Goal: Task Accomplishment & Management: Manage account settings

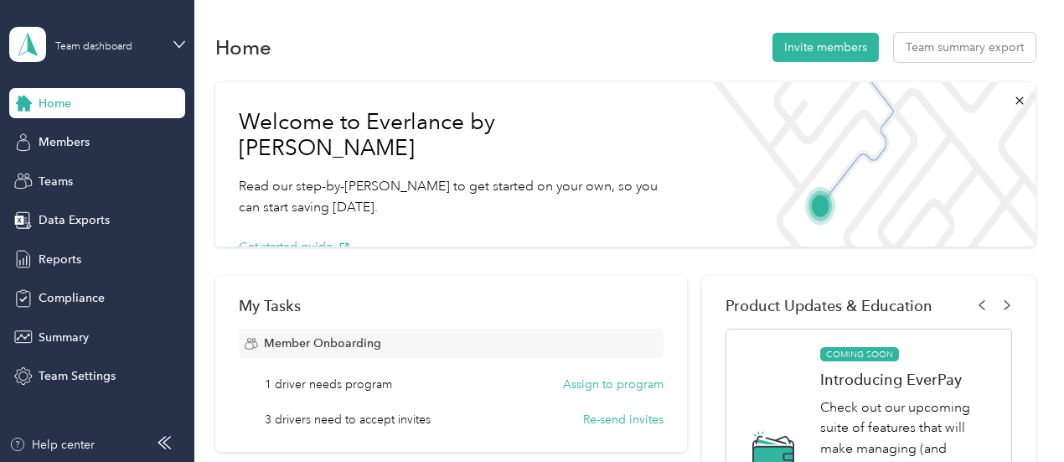
scroll to position [254, 0]
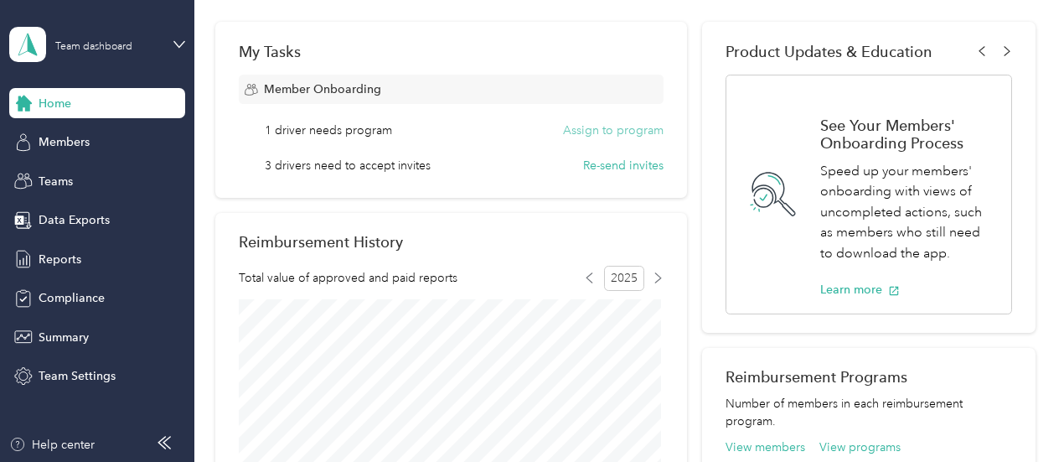
click at [615, 132] on button "Assign to program" at bounding box center [613, 130] width 101 height 18
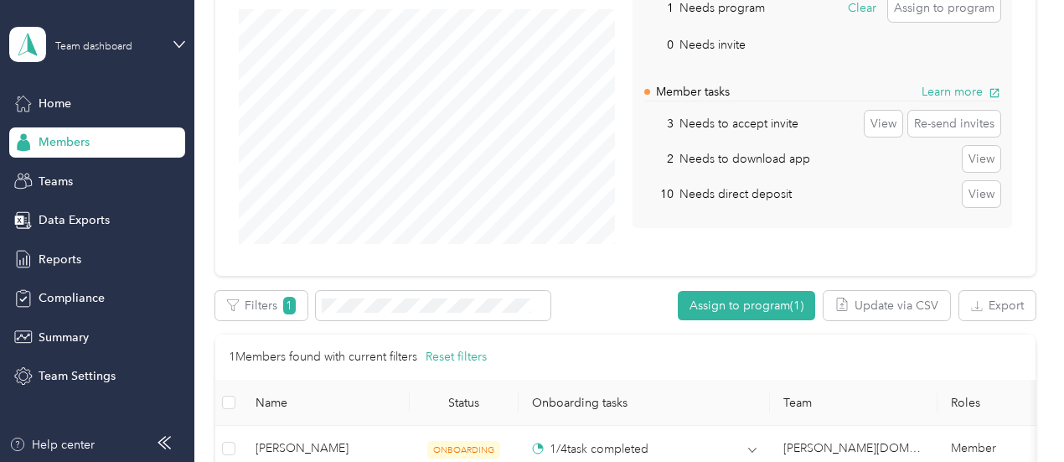
scroll to position [200, 0]
click at [983, 155] on button "View" at bounding box center [982, 160] width 38 height 27
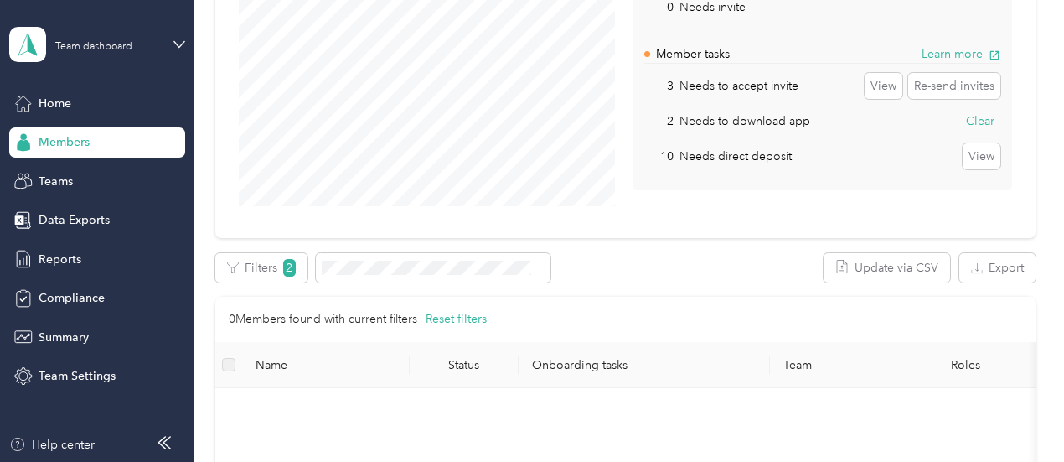
scroll to position [233, 0]
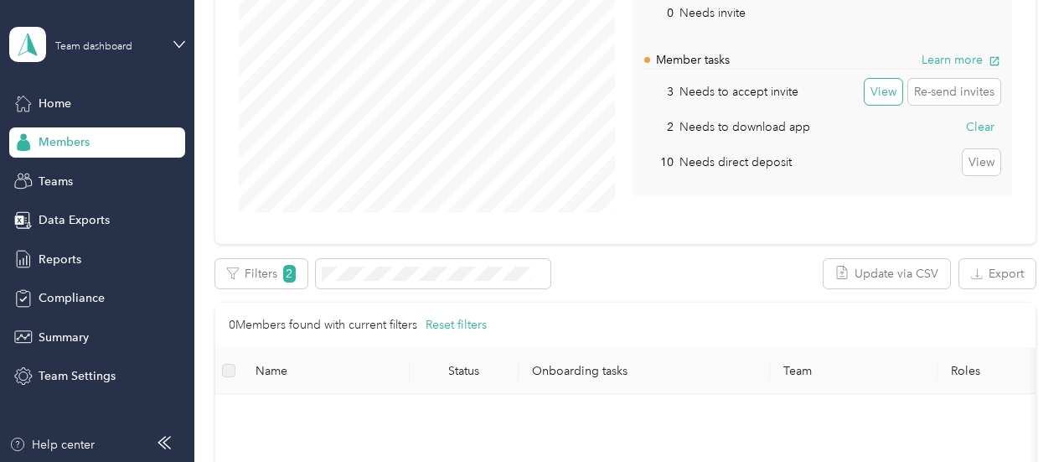
click at [877, 90] on button "View" at bounding box center [884, 92] width 38 height 27
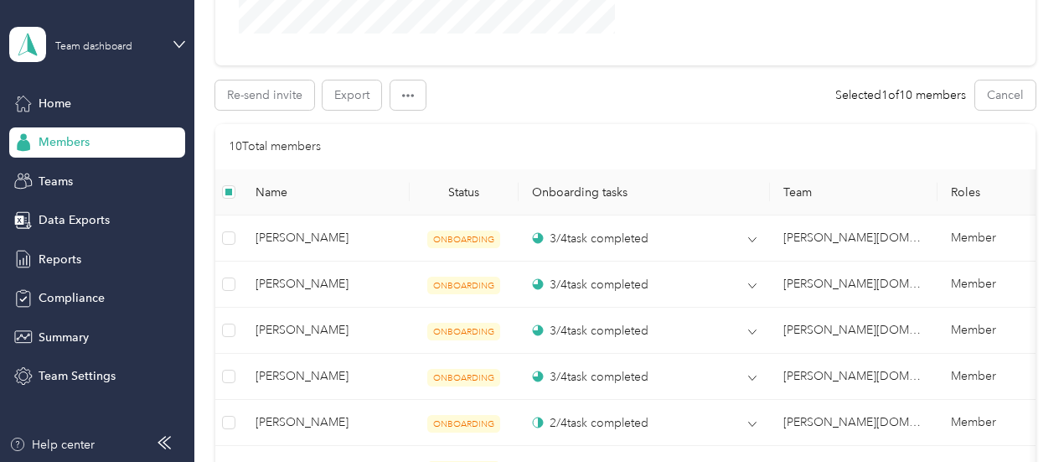
scroll to position [428, 0]
click at [412, 100] on icon "button" at bounding box center [408, 96] width 12 height 12
click at [431, 157] on span "Edit team" at bounding box center [426, 156] width 49 height 18
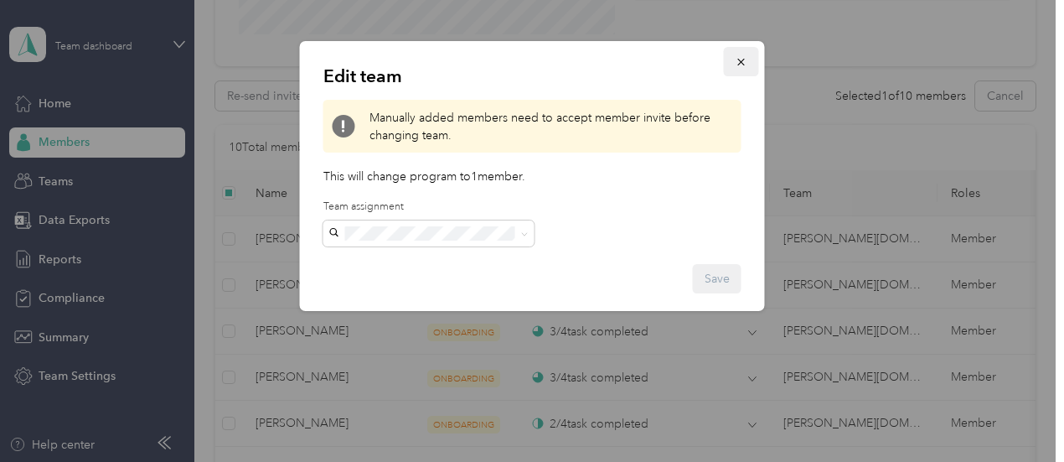
click at [741, 59] on icon "button" at bounding box center [742, 62] width 12 height 12
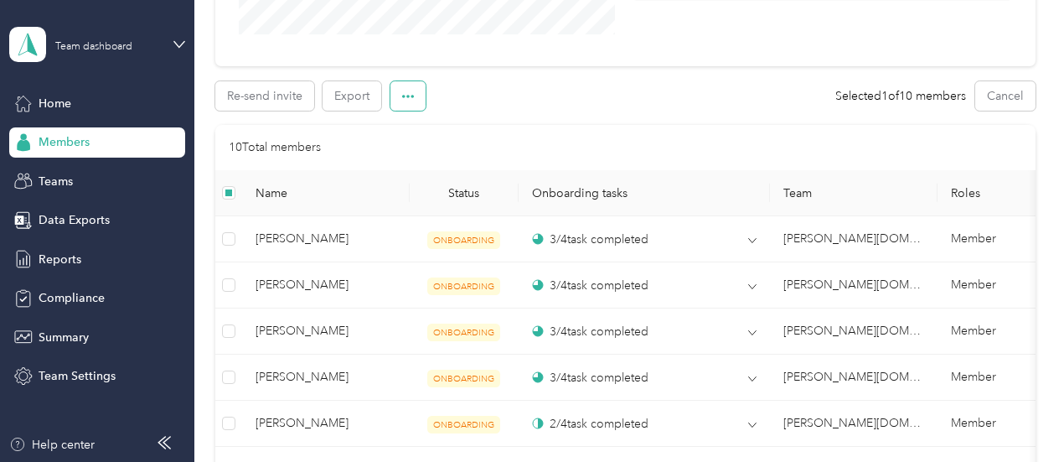
click at [400, 98] on button "button" at bounding box center [407, 95] width 35 height 29
click at [418, 125] on span "Edit role" at bounding box center [424, 127] width 44 height 18
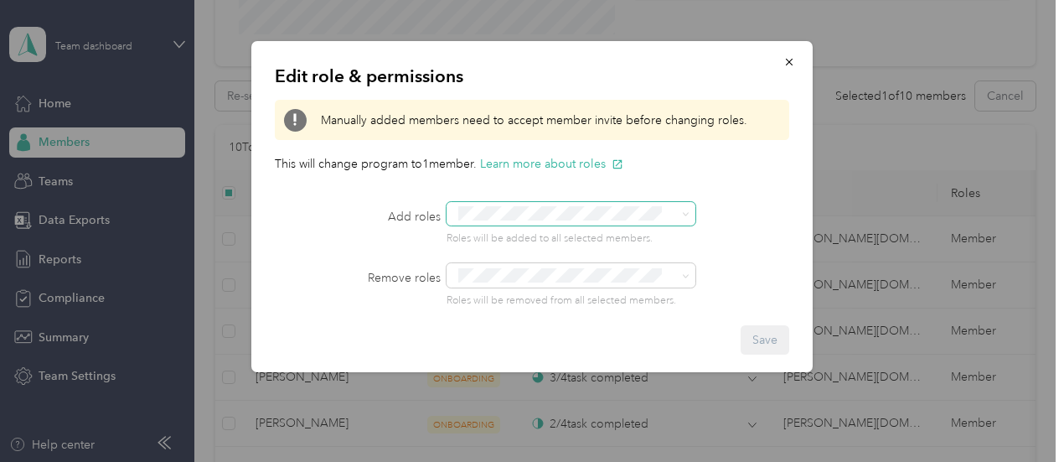
click at [690, 212] on span at bounding box center [572, 213] width 250 height 23
click at [745, 217] on div at bounding box center [597, 213] width 300 height 23
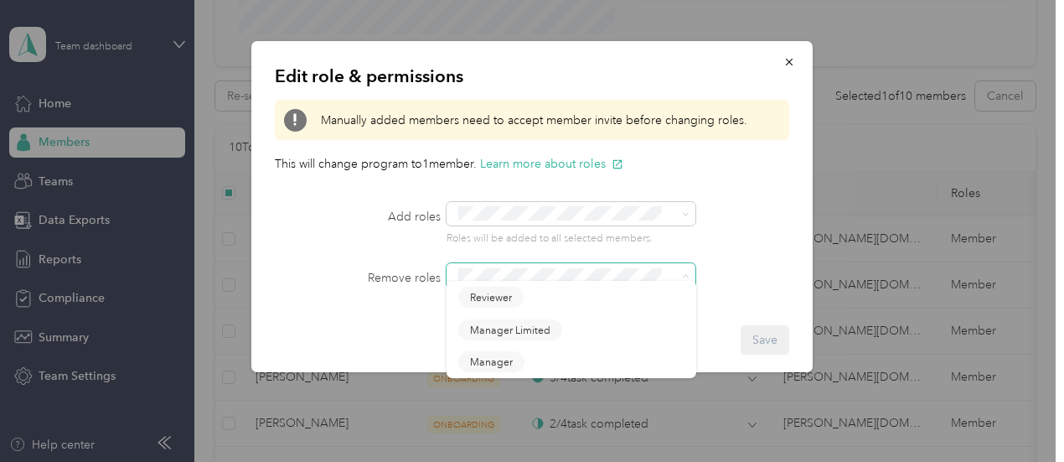
click at [690, 276] on span at bounding box center [572, 274] width 250 height 23
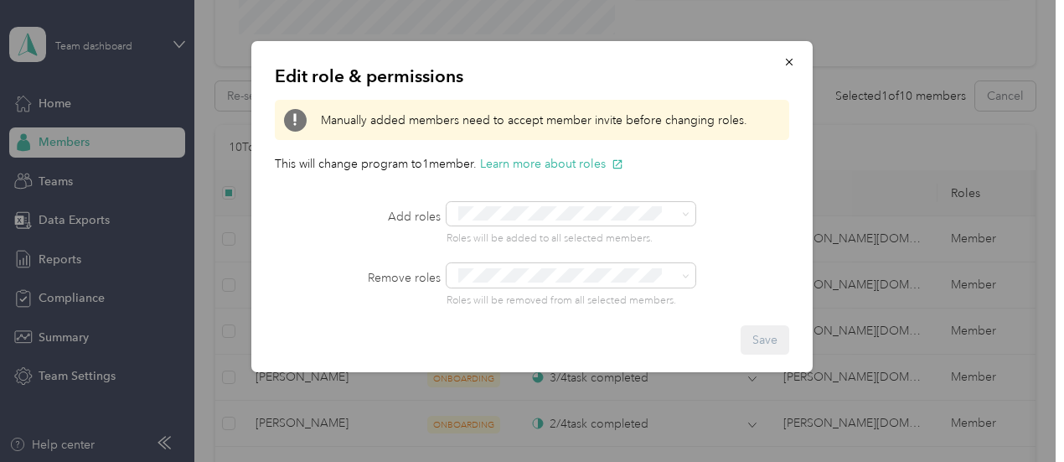
click at [758, 243] on div "Add roles Roles will be added to all selected members." at bounding box center [532, 224] width 514 height 44
click at [792, 63] on icon "button" at bounding box center [789, 62] width 12 height 12
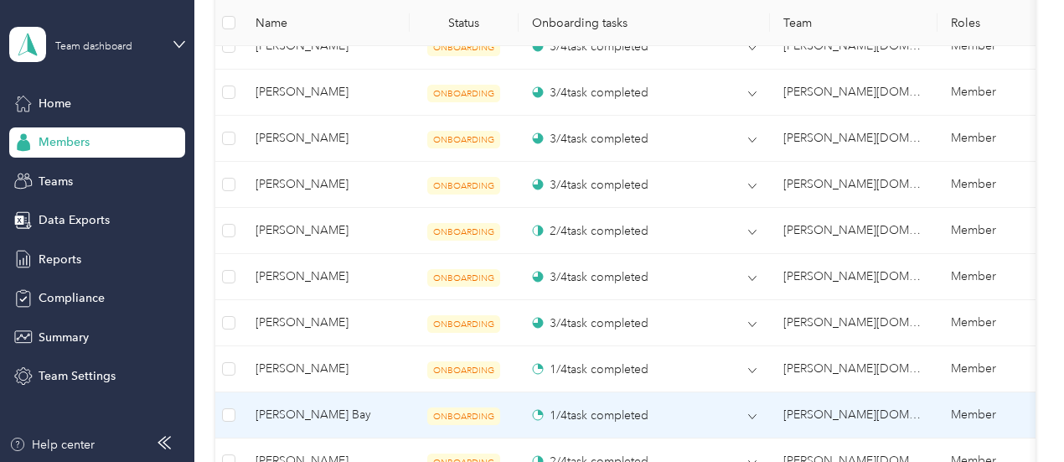
scroll to position [622, 0]
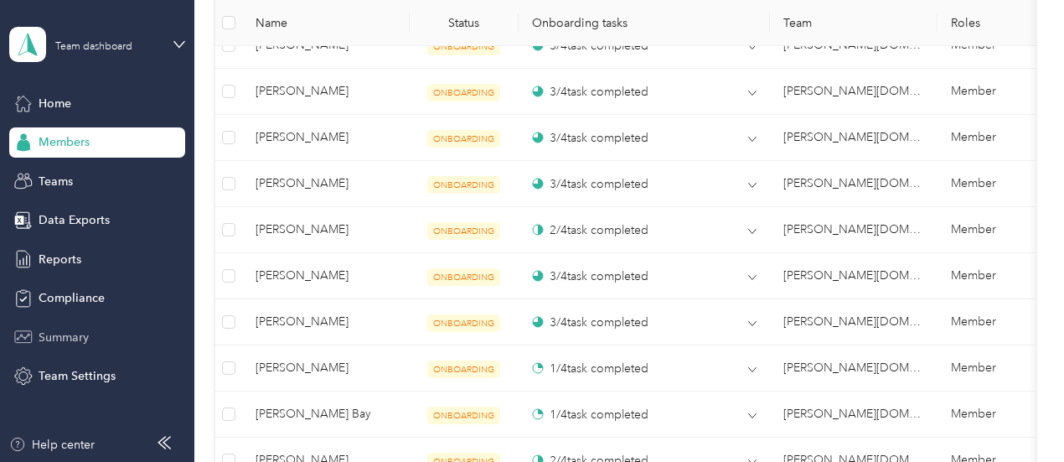
click at [69, 333] on span "Summary" at bounding box center [64, 337] width 50 height 18
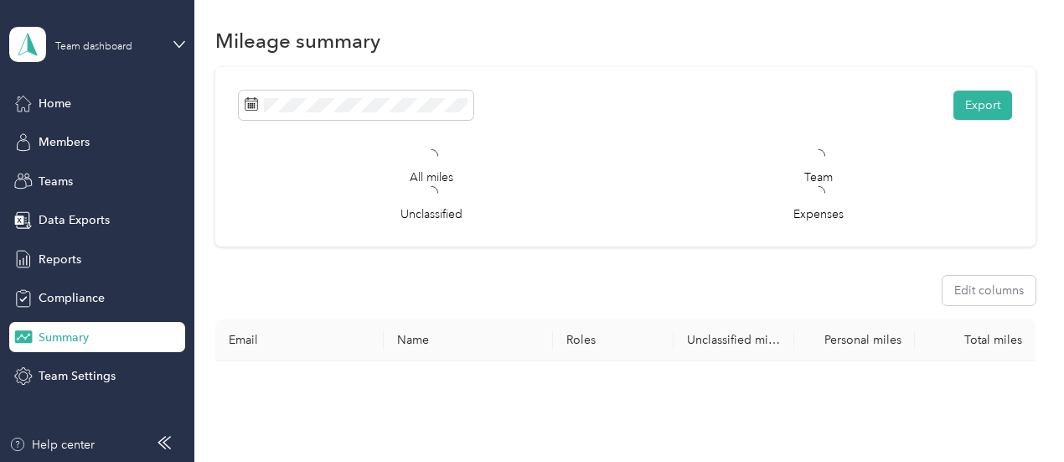
scroll to position [538, 0]
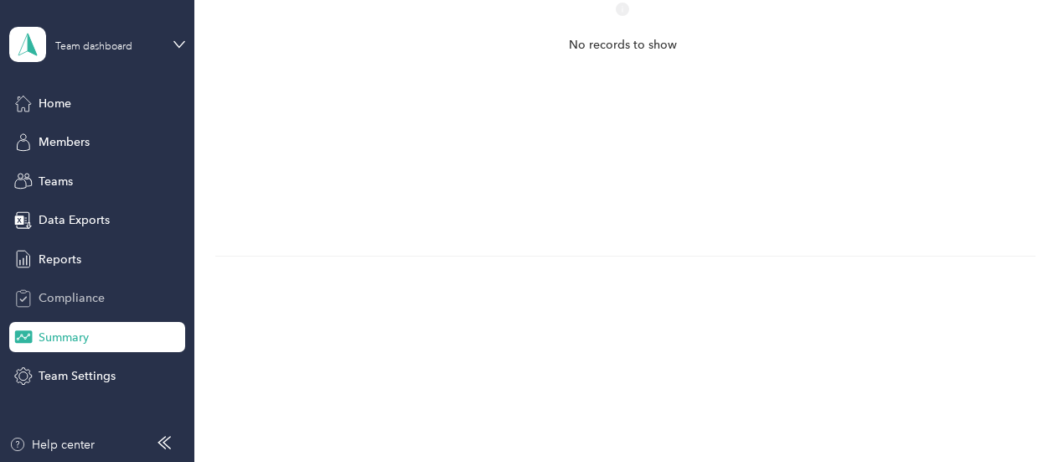
click at [69, 297] on span "Compliance" at bounding box center [72, 298] width 66 height 18
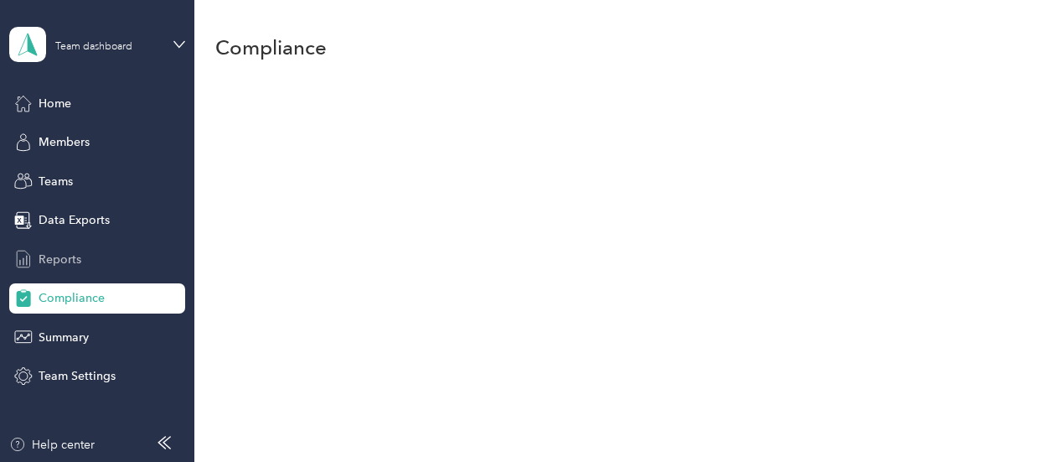
click at [65, 261] on span "Reports" at bounding box center [60, 259] width 43 height 18
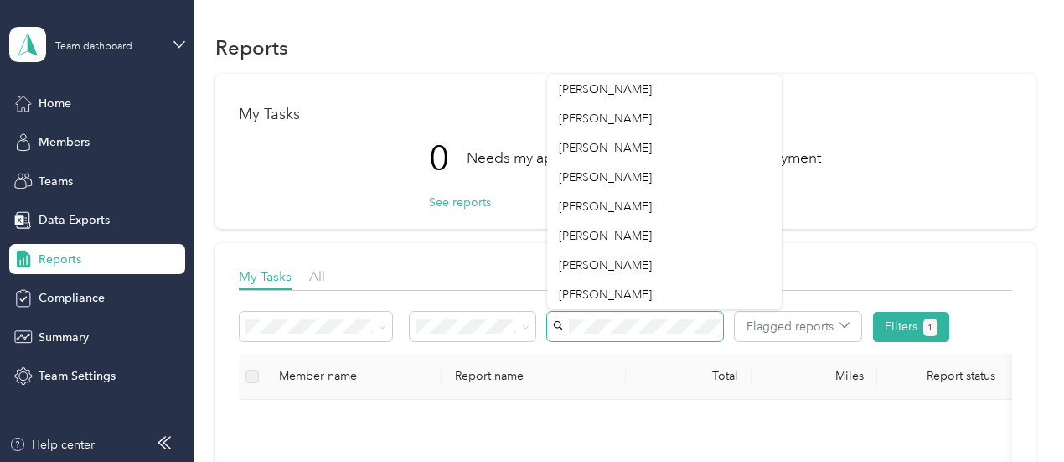
click at [348, 194] on div "0 Needs my approval See reports 0 Needs my payment See reports" at bounding box center [625, 164] width 773 height 82
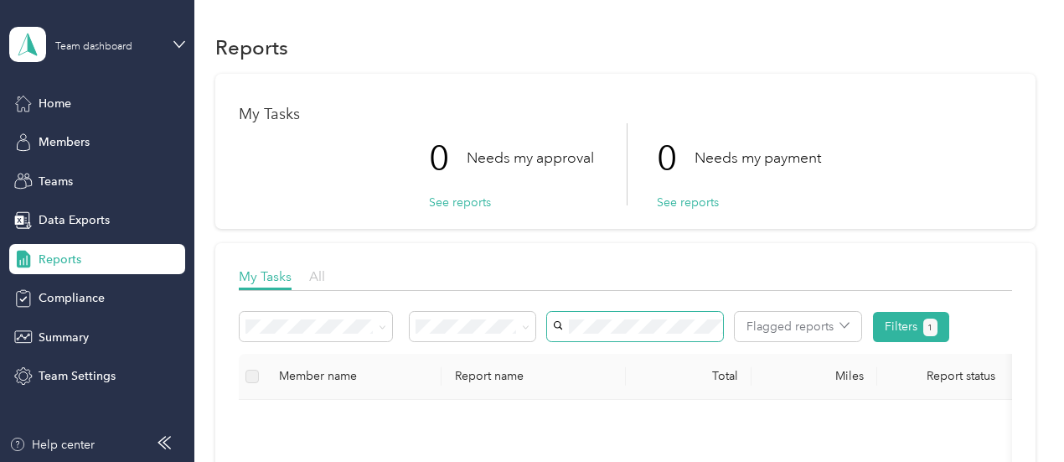
click at [320, 279] on span "All" at bounding box center [317, 276] width 16 height 16
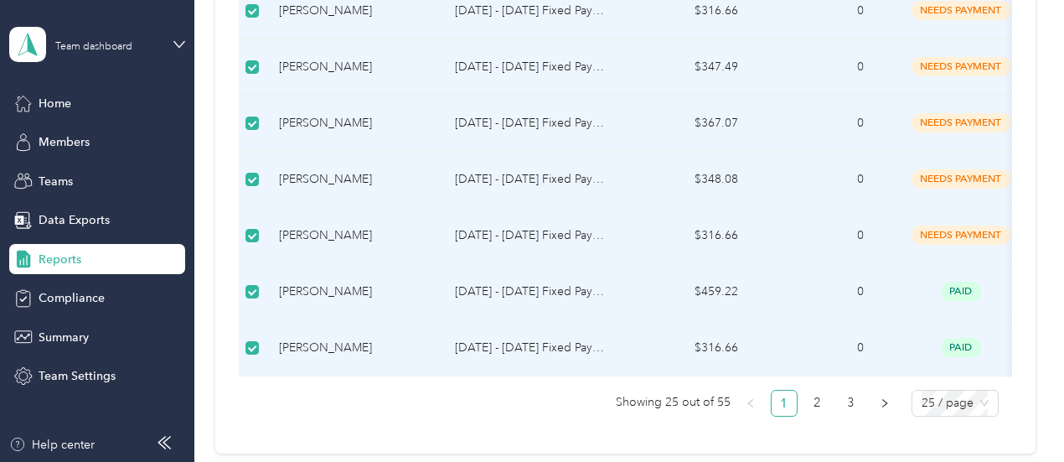
scroll to position [1429, 0]
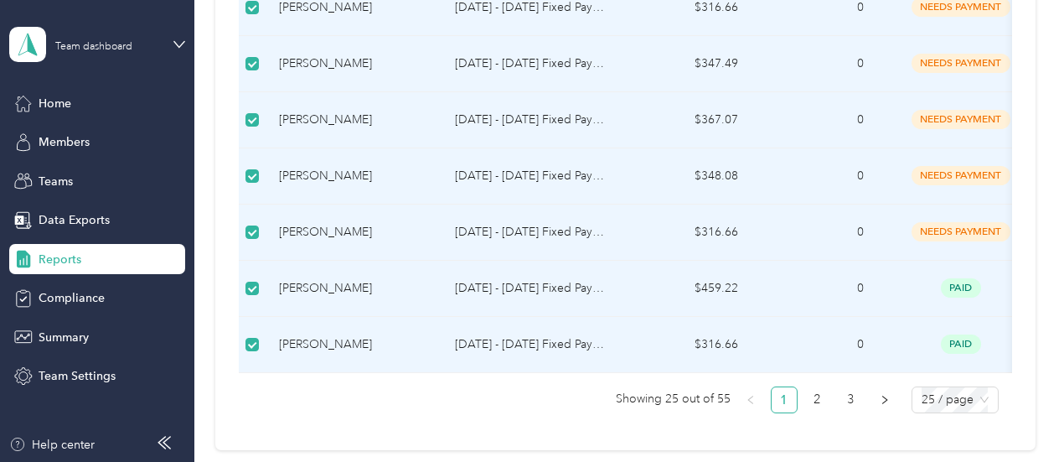
drag, startPoint x: 814, startPoint y: 404, endPoint x: 722, endPoint y: 441, distance: 99.2
drag, startPoint x: 722, startPoint y: 441, endPoint x: 457, endPoint y: 410, distance: 266.5
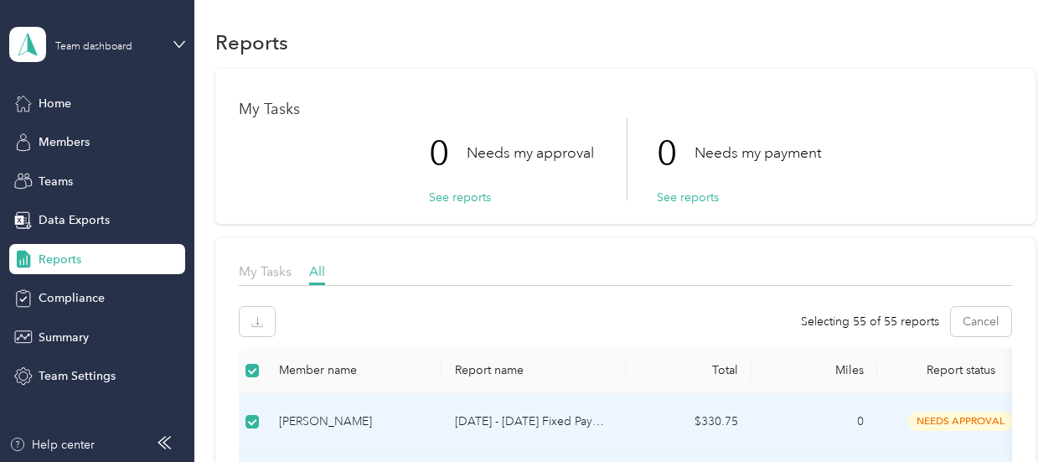
scroll to position [6, 0]
drag, startPoint x: 457, startPoint y: 410, endPoint x: 322, endPoint y: 267, distance: 196.7
drag, startPoint x: 322, startPoint y: 267, endPoint x: 267, endPoint y: 194, distance: 91.0
drag, startPoint x: 267, startPoint y: 194, endPoint x: 49, endPoint y: 259, distance: 227.2
click at [49, 259] on span "Reports" at bounding box center [60, 259] width 43 height 18
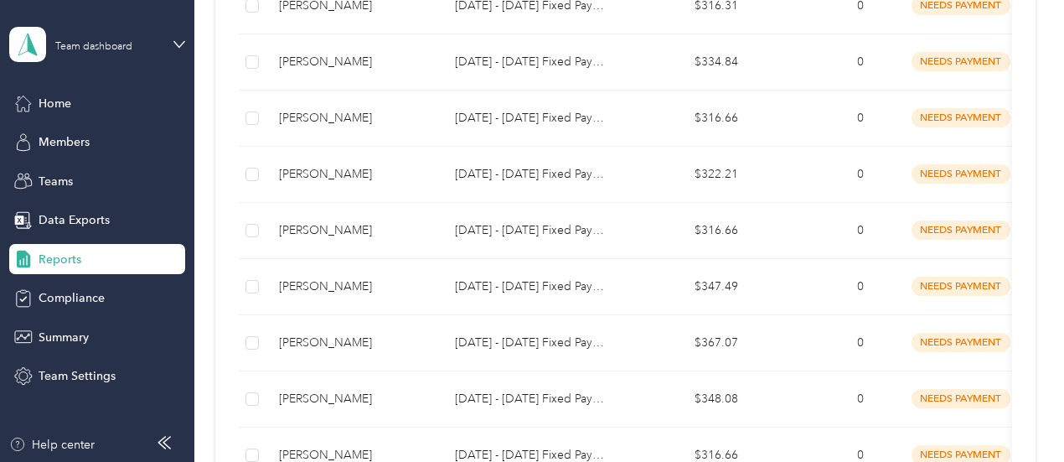
scroll to position [1636, 0]
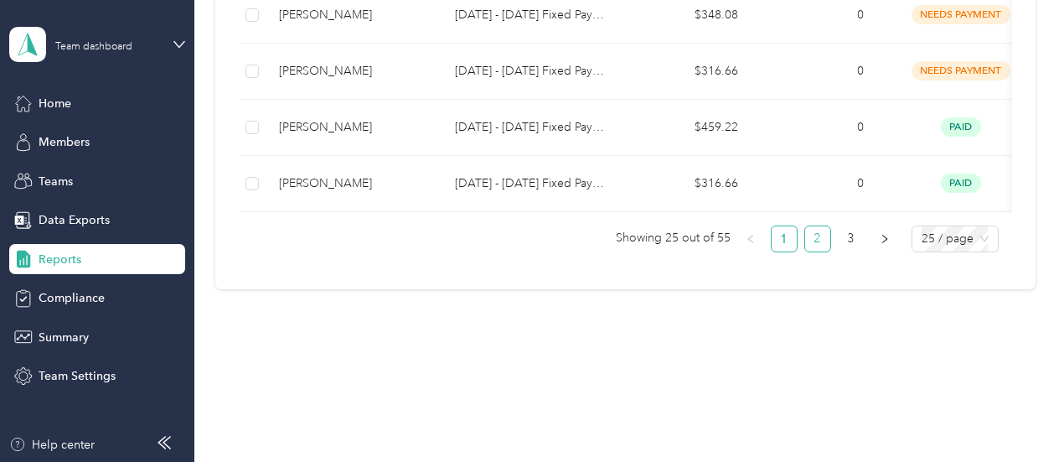
click at [811, 242] on link "2" at bounding box center [817, 238] width 25 height 25
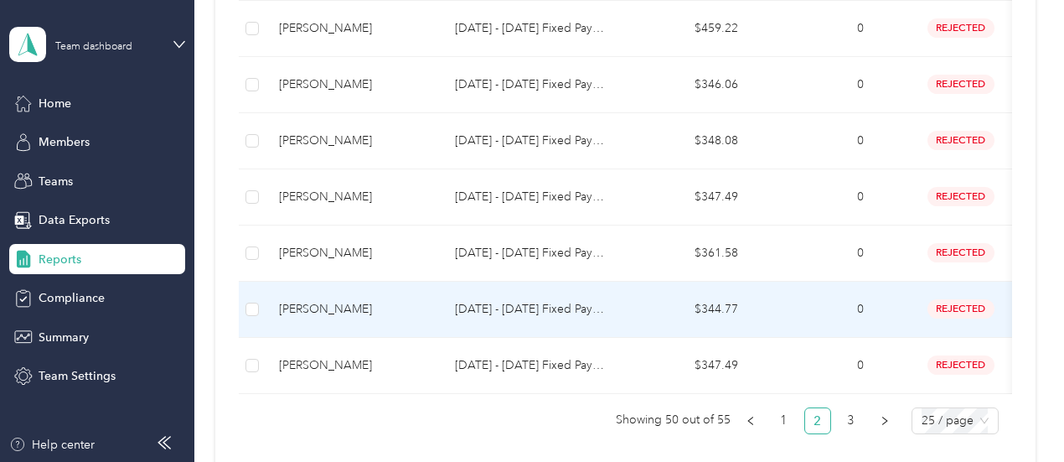
scroll to position [1515, 0]
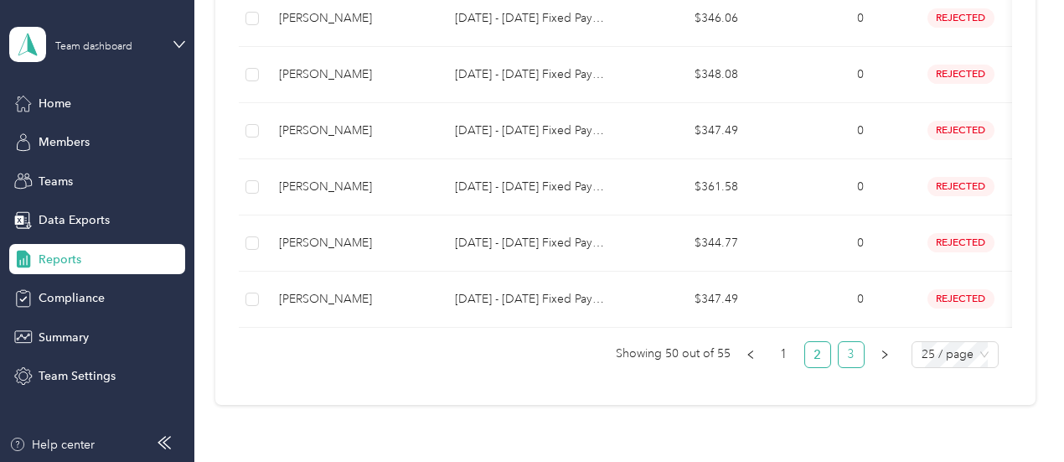
click at [849, 357] on link "3" at bounding box center [851, 354] width 25 height 25
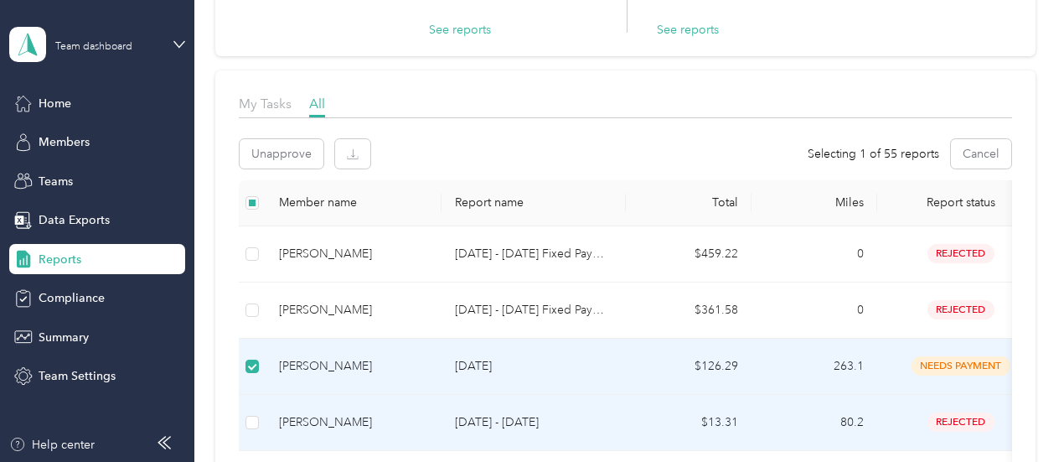
scroll to position [168, 0]
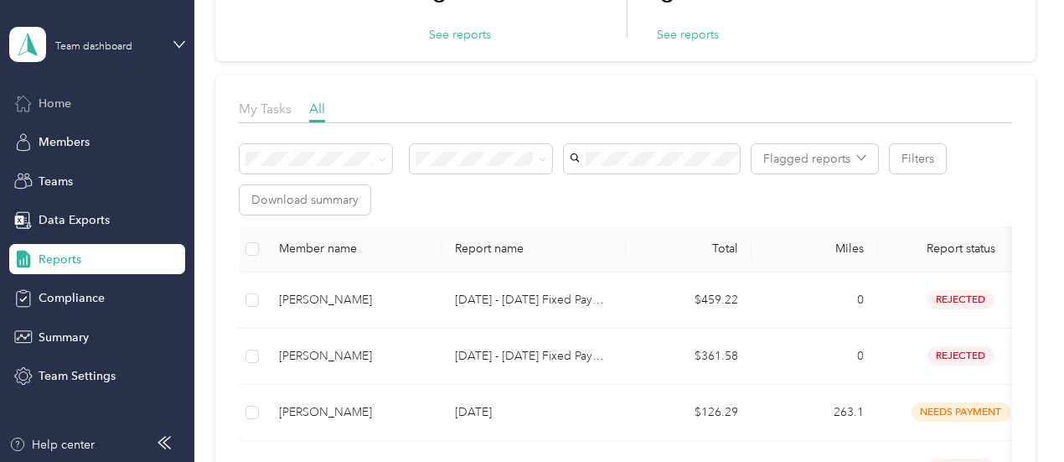
click at [55, 103] on span "Home" at bounding box center [55, 104] width 33 height 18
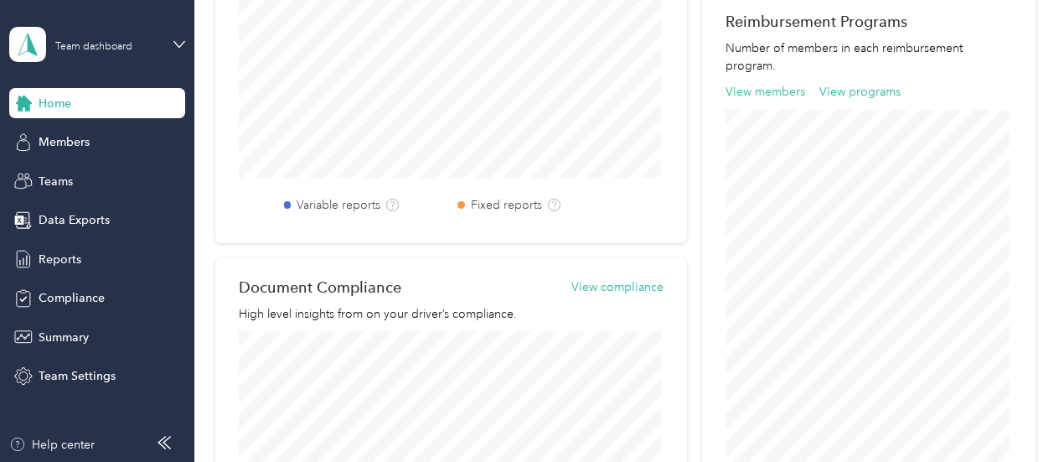
scroll to position [611, 0]
click at [865, 95] on button "View programs" at bounding box center [859, 93] width 81 height 18
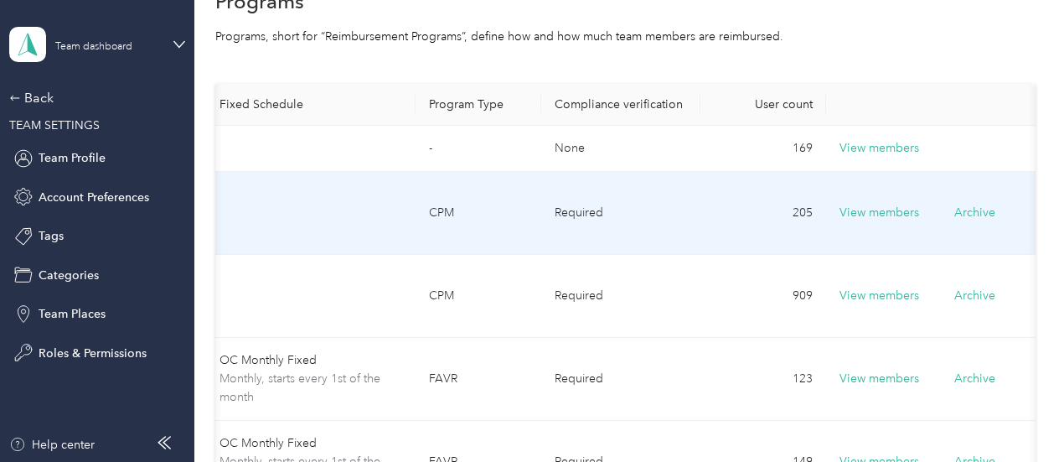
scroll to position [77, 0]
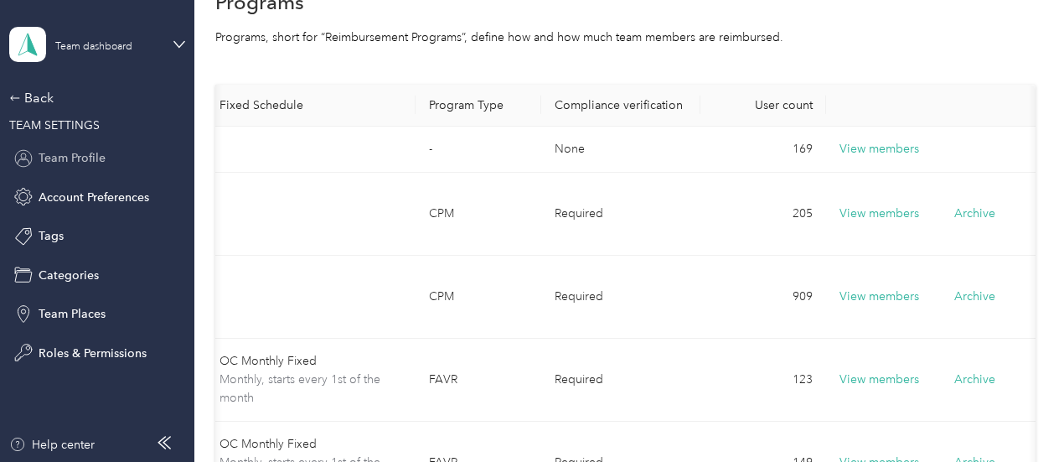
click at [80, 163] on span "Team Profile" at bounding box center [72, 158] width 67 height 18
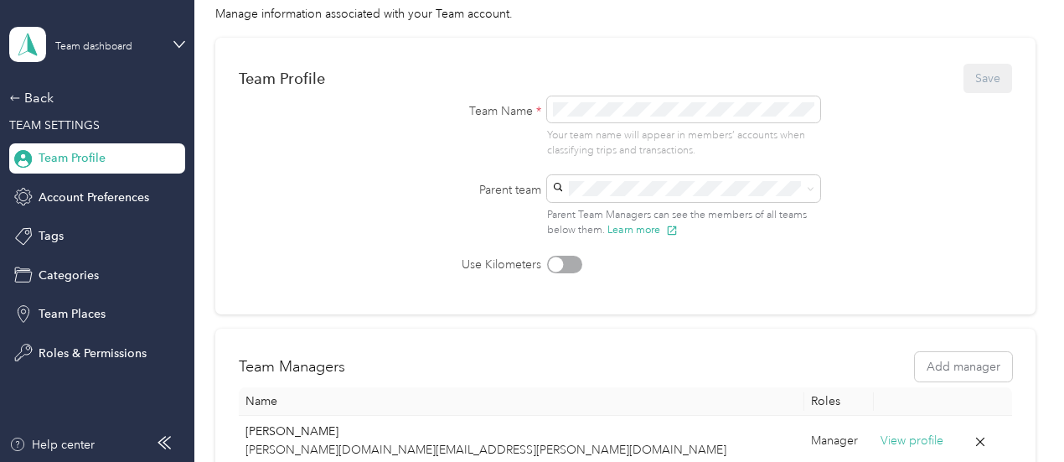
scroll to position [98, 0]
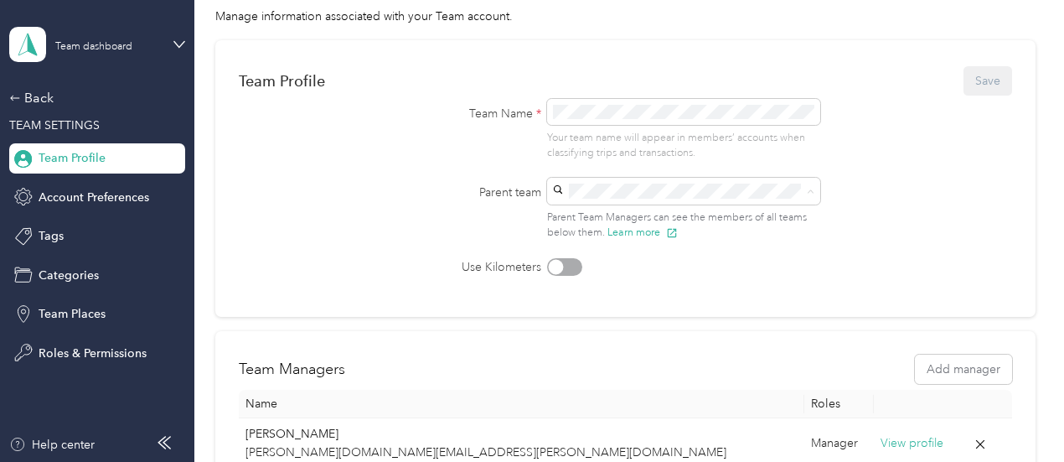
click at [382, 204] on form "Team Profile Save Team Name * Your team name will appear in members’ accounts w…" at bounding box center [625, 170] width 773 height 212
